Goal: Navigation & Orientation: Find specific page/section

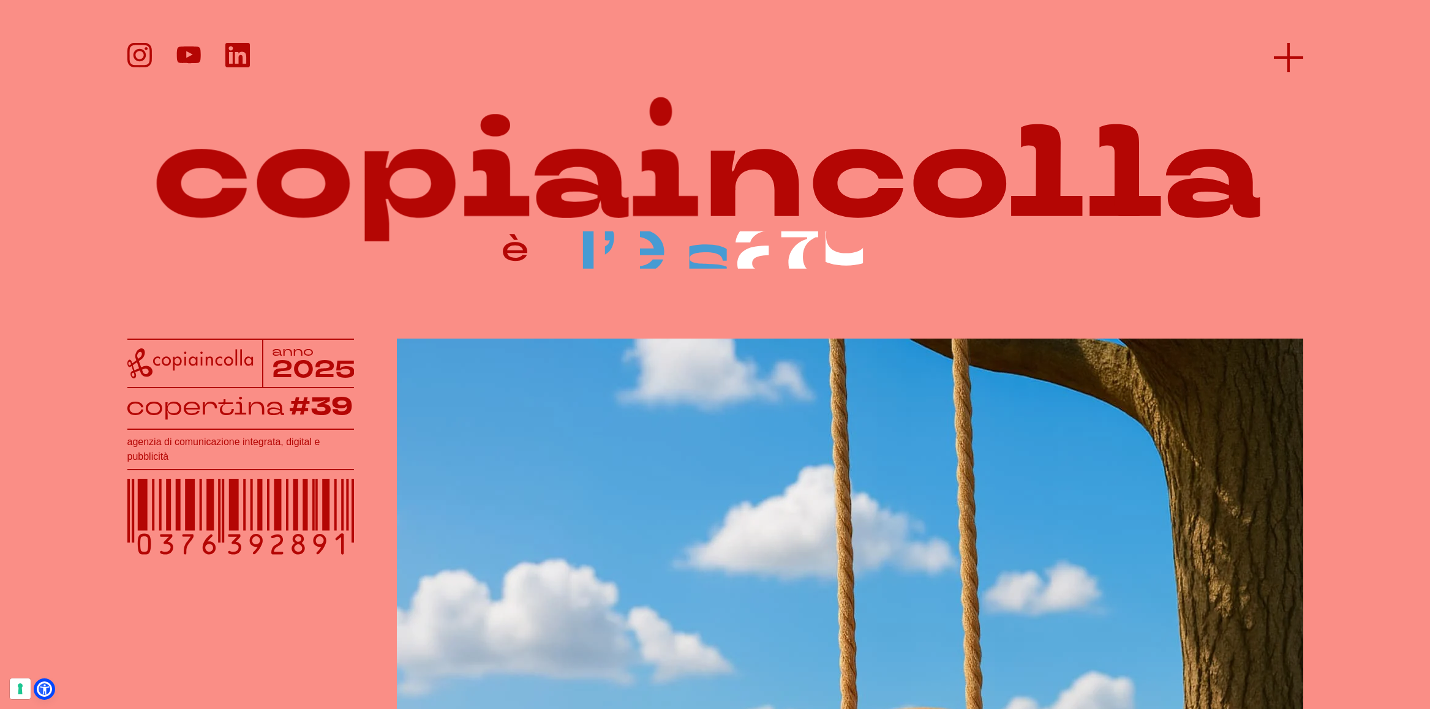
click at [1296, 58] on line at bounding box center [1288, 58] width 29 height 0
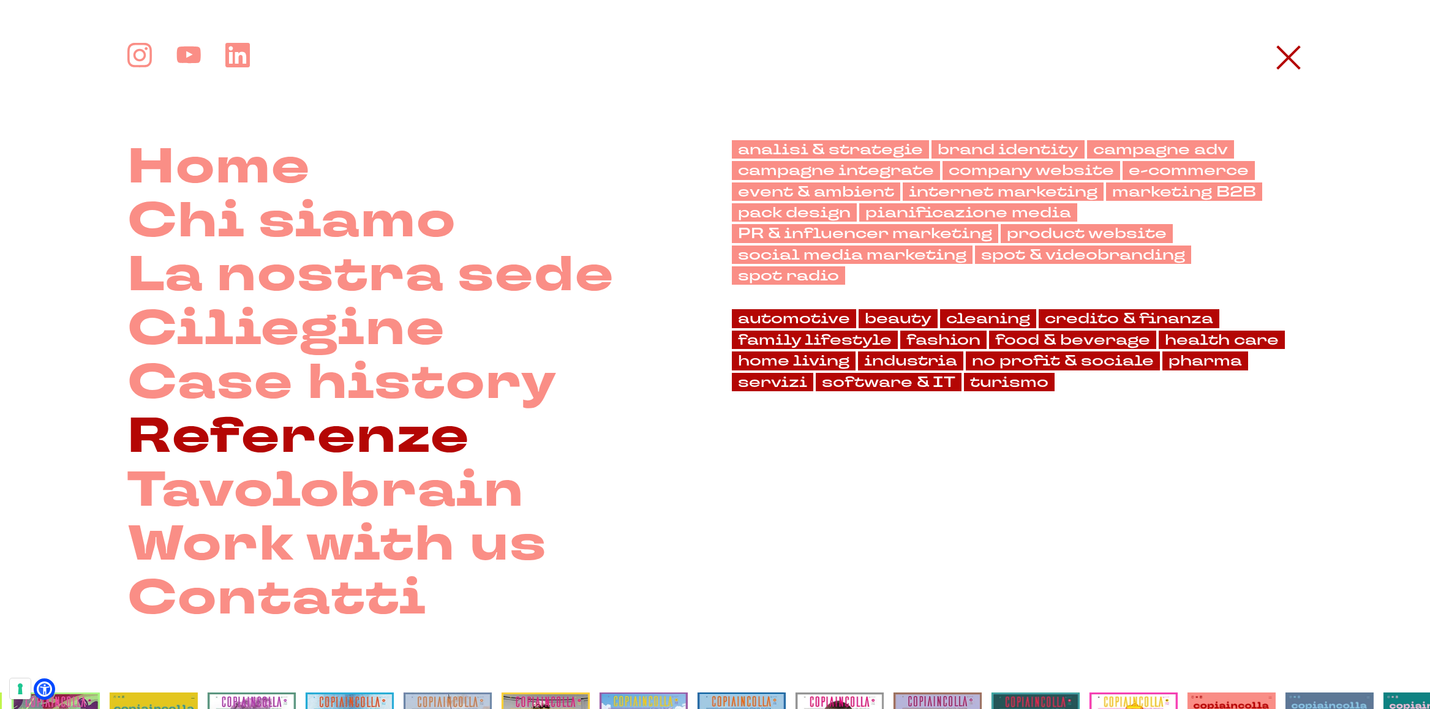
click at [322, 436] on link "Referenze" at bounding box center [298, 437] width 342 height 54
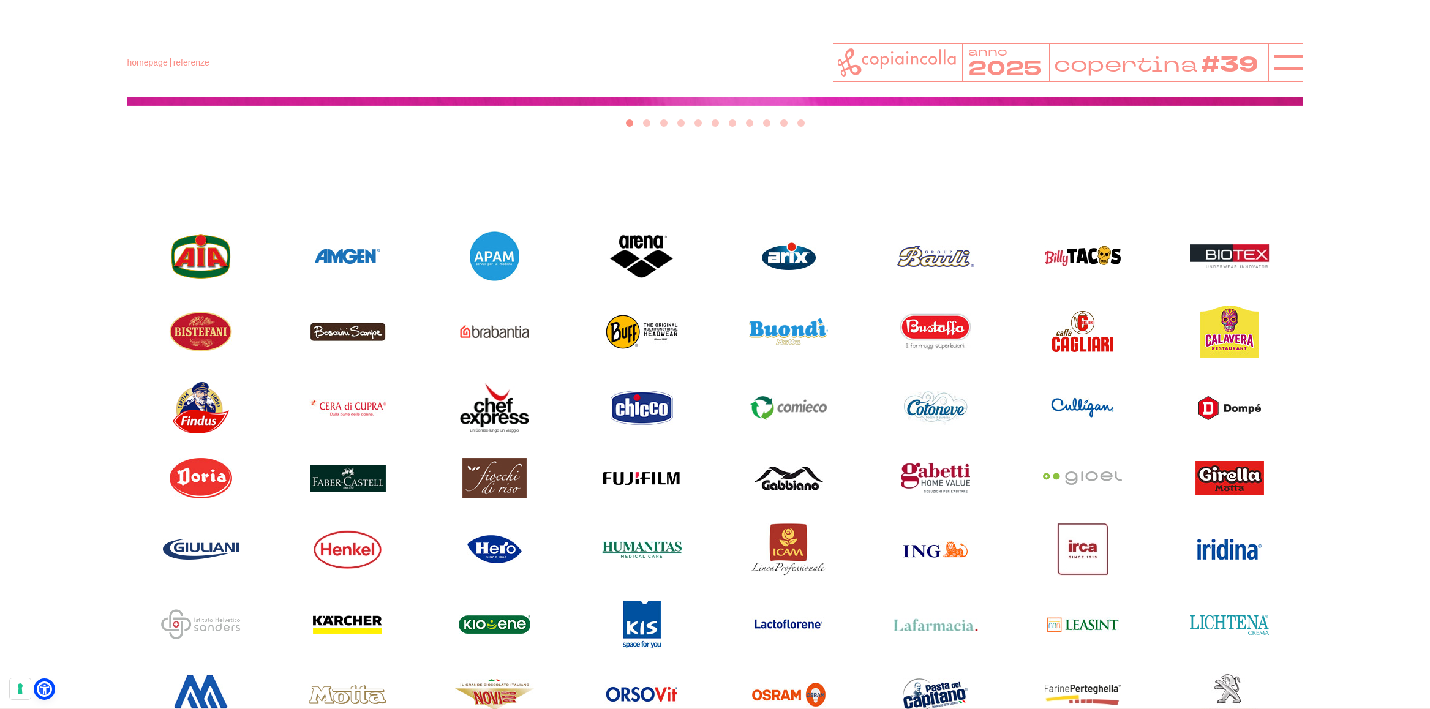
scroll to position [959, 0]
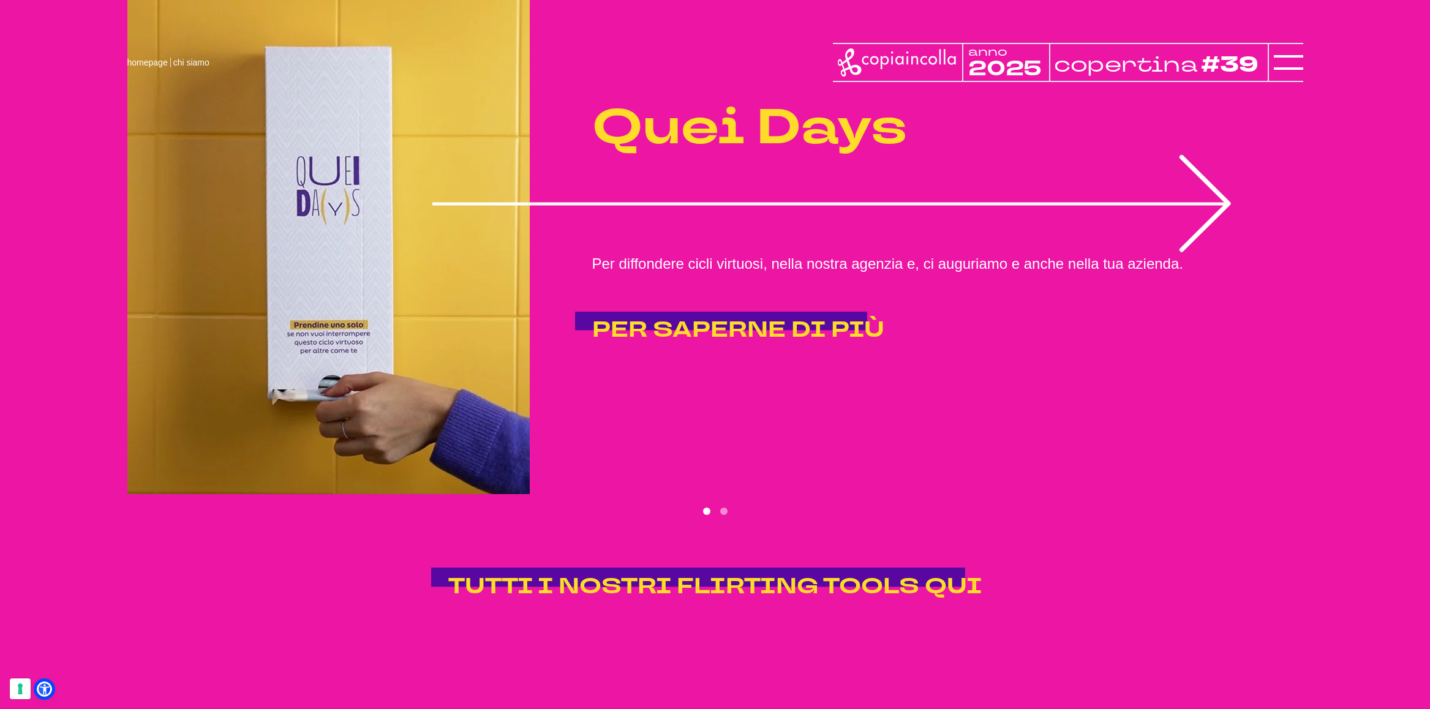
scroll to position [2869, 0]
